Goal: Task Accomplishment & Management: Manage account settings

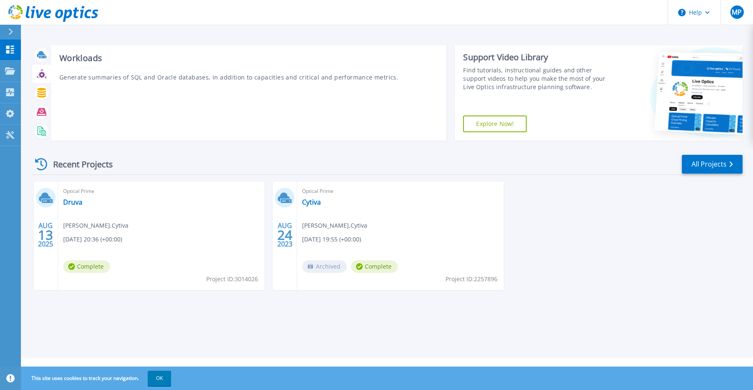
click at [41, 68] on div at bounding box center [41, 74] width 15 height 15
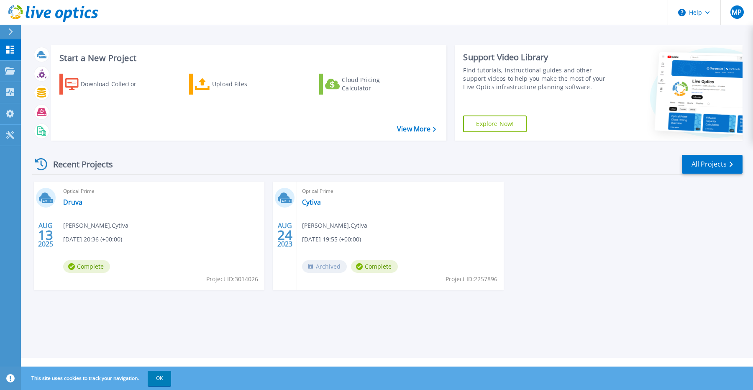
click at [167, 249] on div "Optical Prime Druva Tim Schuman , Cytiva 08/13/2025, 20:36 (+00:00) Complete Pr…" at bounding box center [161, 236] width 206 height 108
click at [77, 203] on link "Druva" at bounding box center [72, 202] width 19 height 8
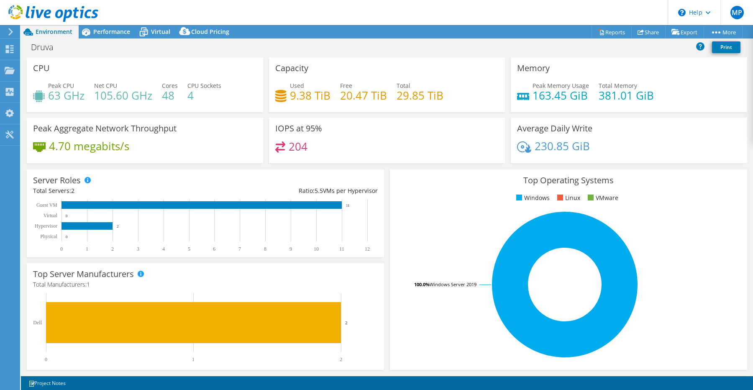
select select "HongKong"
select select "USD"
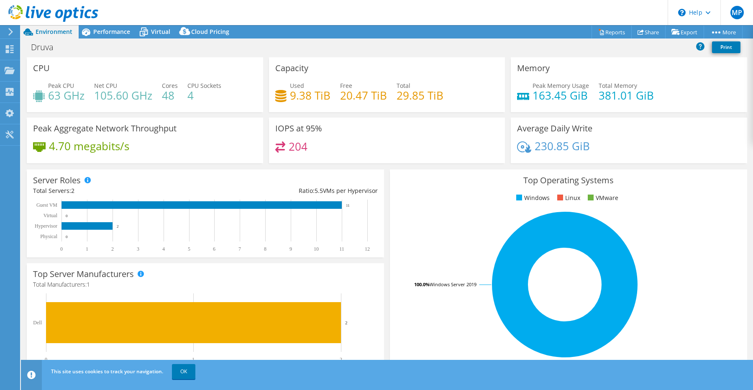
click at [8, 29] on use at bounding box center [10, 32] width 5 height 8
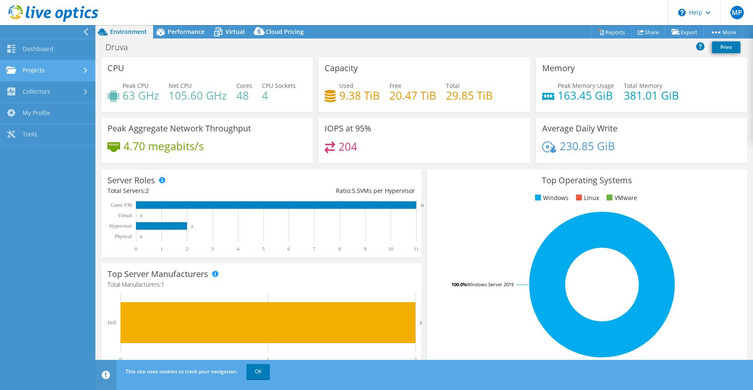
click at [53, 72] on link "Projects" at bounding box center [47, 70] width 95 height 21
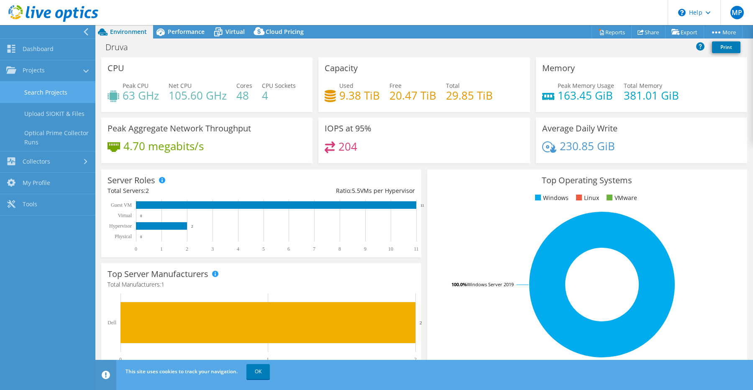
click at [62, 96] on link "Search Projects" at bounding box center [47, 92] width 95 height 21
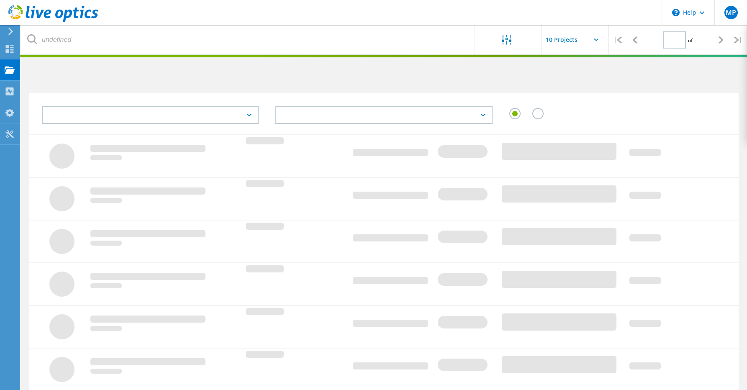
type input "1"
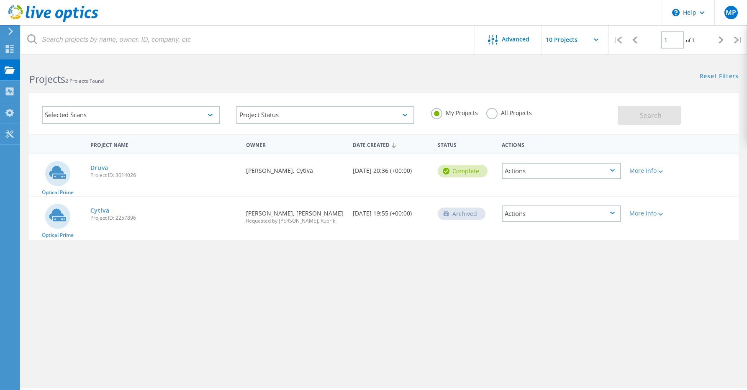
click at [613, 216] on div "Actions" at bounding box center [561, 213] width 119 height 16
click at [598, 191] on div "View Project" at bounding box center [562, 187] width 118 height 13
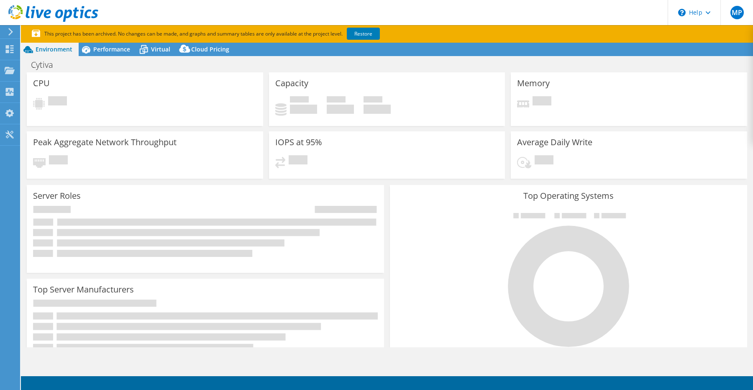
select select "USD"
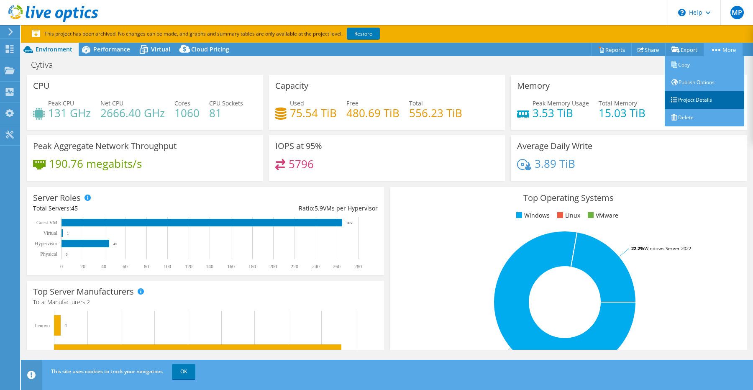
click at [701, 95] on link "Project Details" at bounding box center [705, 100] width 80 height 18
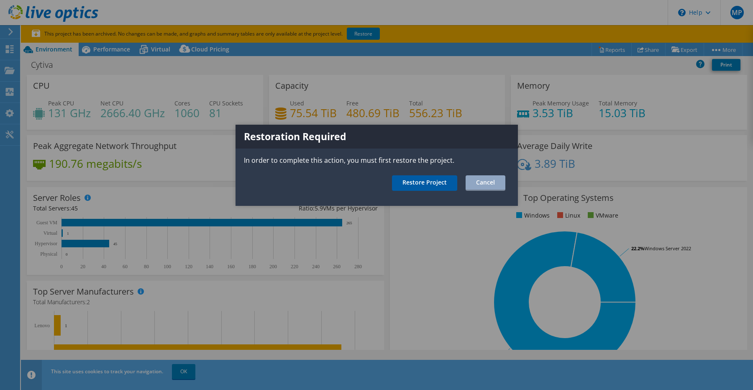
click at [428, 188] on link "Restore Project" at bounding box center [424, 182] width 65 height 15
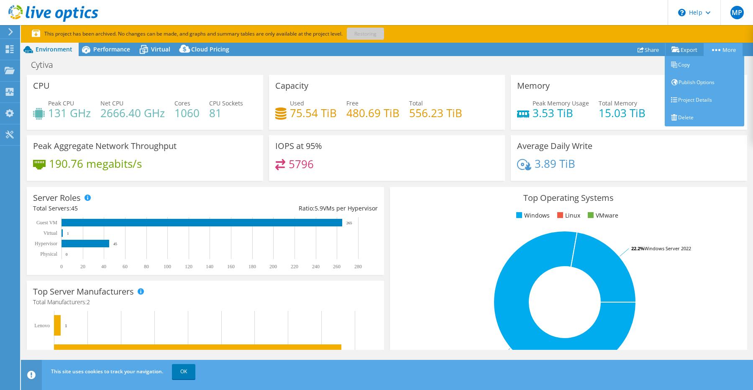
click at [720, 47] on link "More" at bounding box center [723, 49] width 39 height 13
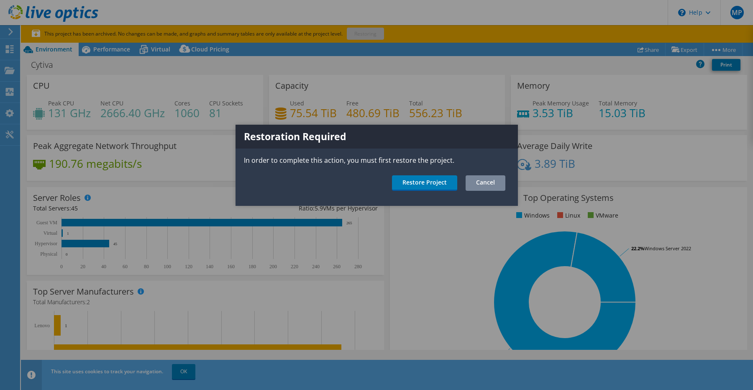
click at [473, 181] on link "Cancel" at bounding box center [486, 182] width 40 height 15
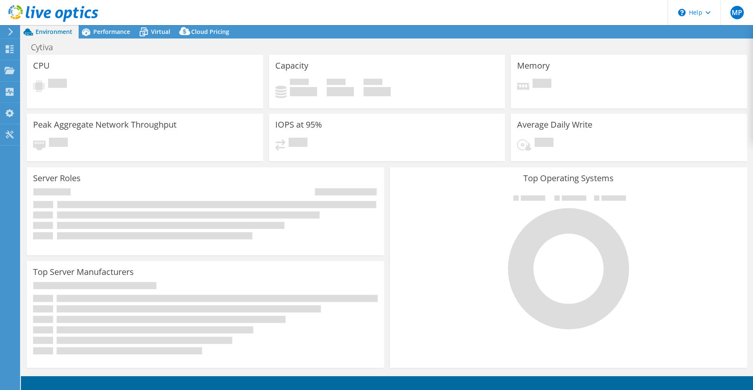
select select "USD"
